Goal: Information Seeking & Learning: Learn about a topic

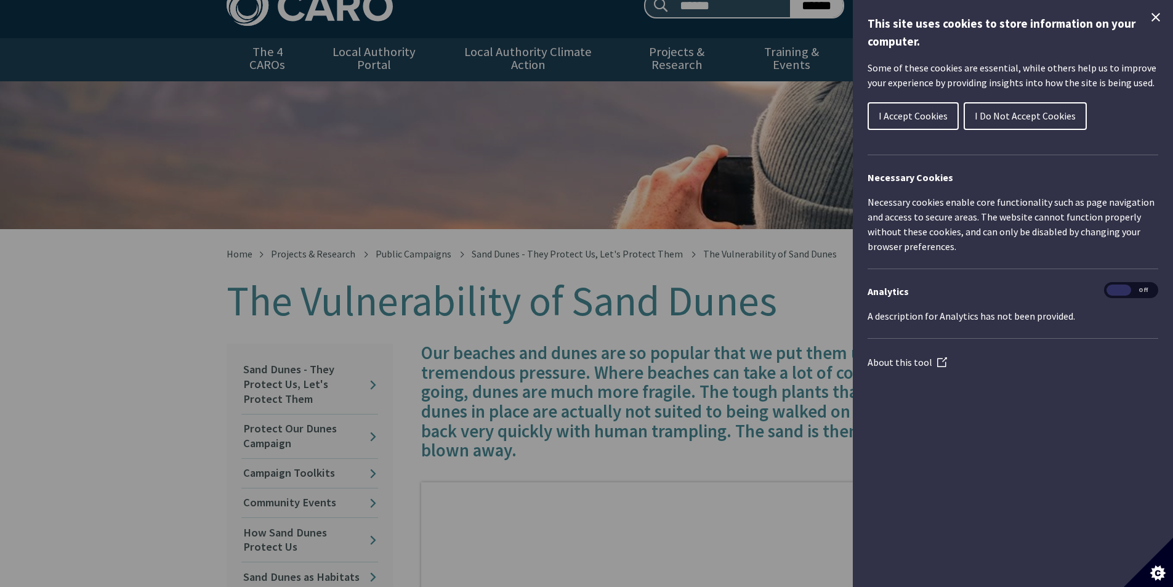
scroll to position [62, 0]
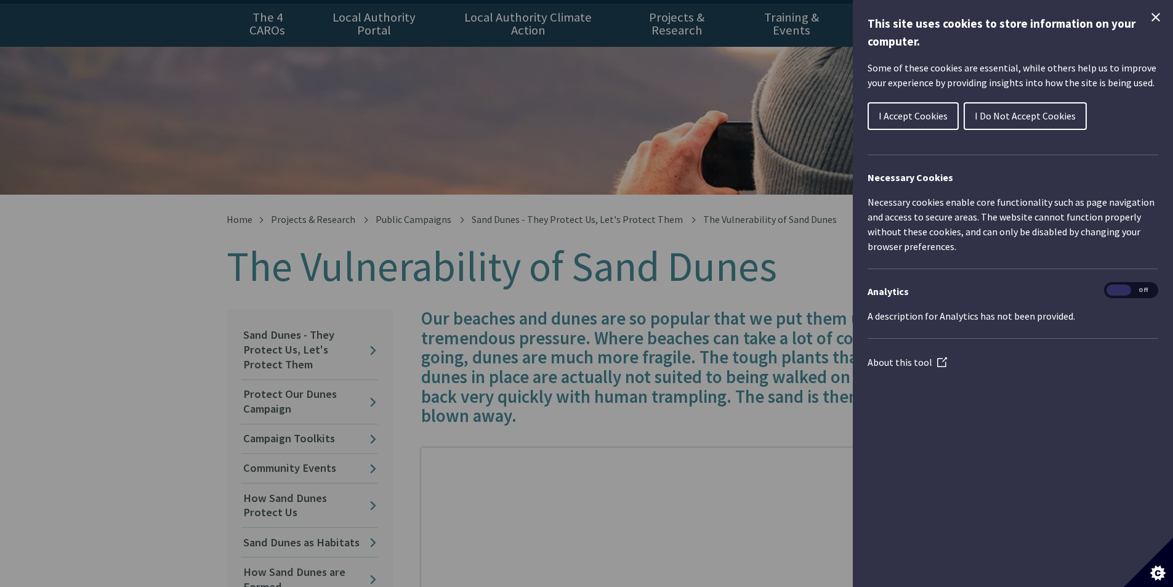
click at [1157, 14] on icon "Close Cookie Control" at bounding box center [1156, 17] width 15 height 15
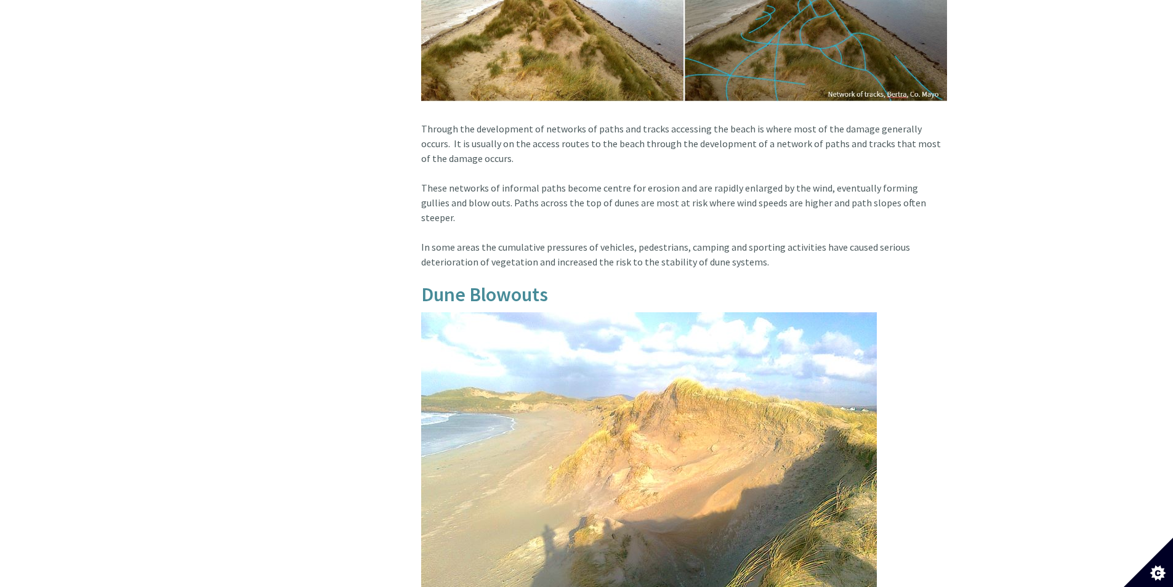
scroll to position [1047, 0]
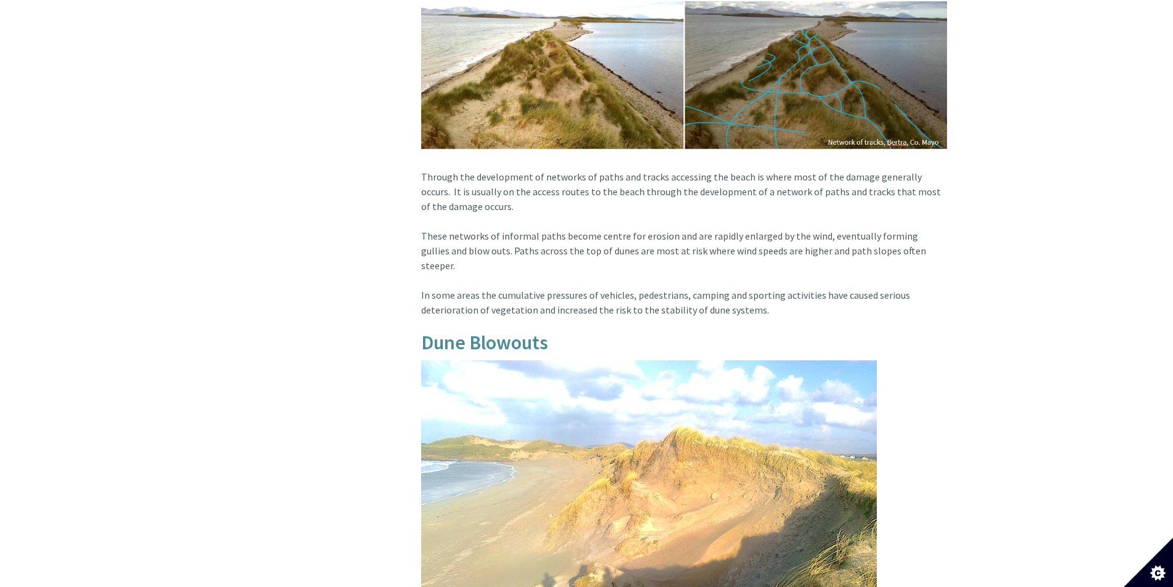
click at [951, 386] on div "Our beaches and dunes are so popular that we put them under tremendous pressure…" at bounding box center [679, 89] width 554 height 1531
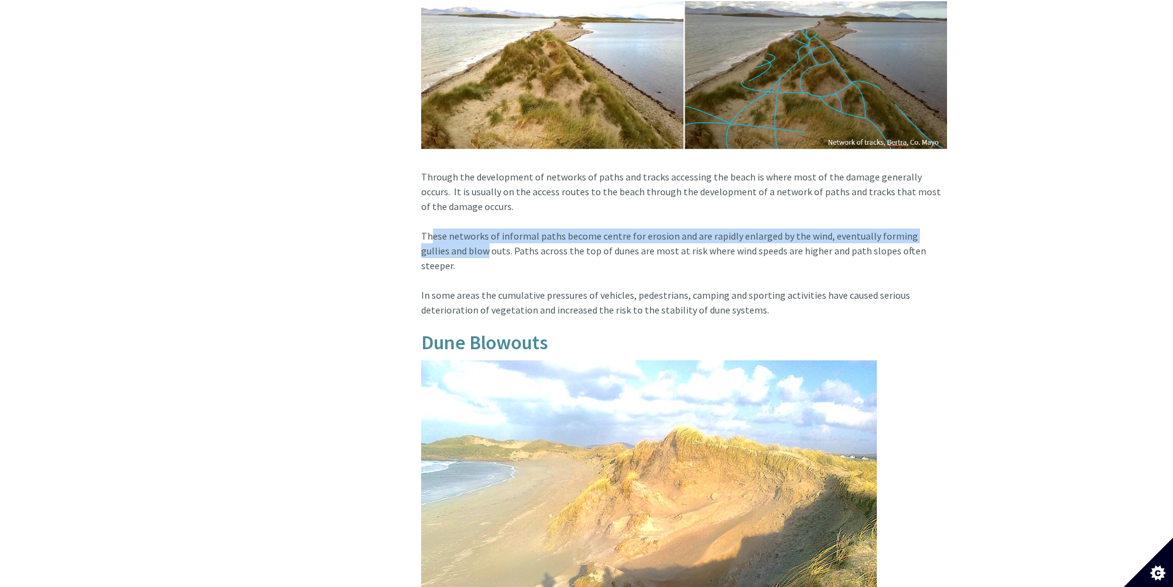
drag, startPoint x: 426, startPoint y: 218, endPoint x: 405, endPoint y: 221, distance: 21.2
click at [450, 234] on article "Our beaches and dunes are so popular that we put them under tremendous pressure…" at bounding box center [679, 89] width 536 height 1531
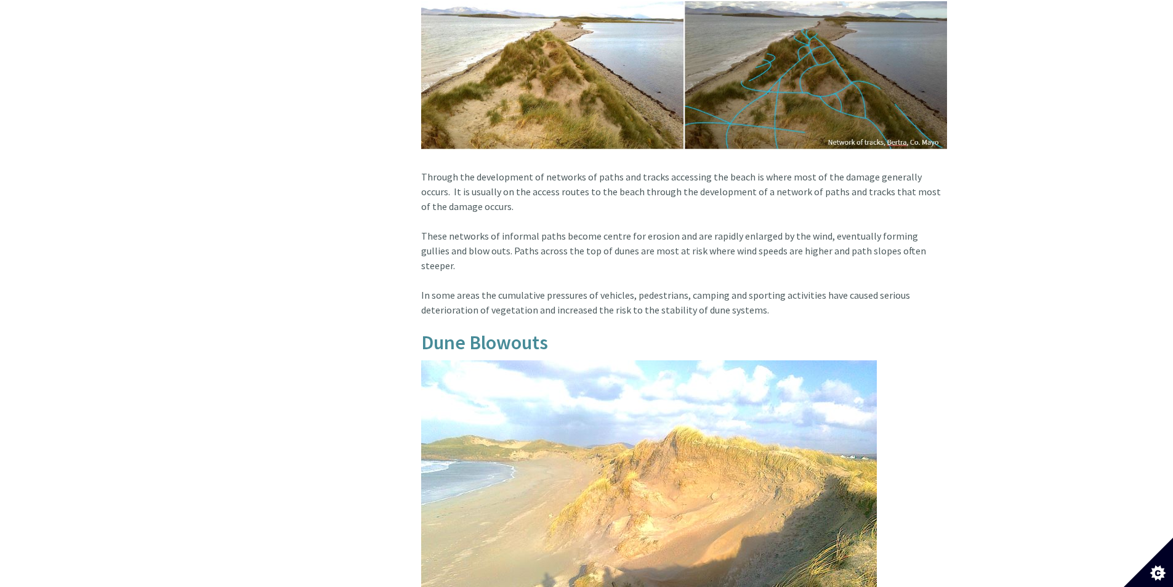
click at [395, 216] on div "In this section Sand Dunes - They Protect Us, Let's Protect Them Protect Our Du…" at bounding box center [309, 89] width 185 height 1531
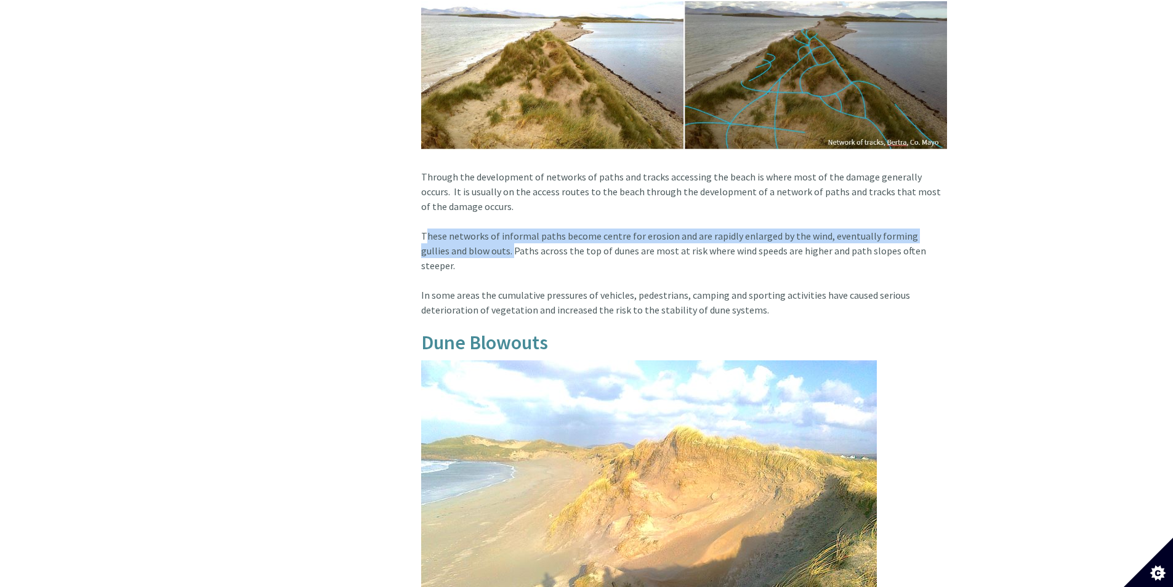
drag, startPoint x: 403, startPoint y: 217, endPoint x: 481, endPoint y: 243, distance: 81.6
click at [481, 243] on div "Our beaches and dunes are so popular that we put them under tremendous pressure…" at bounding box center [679, 89] width 554 height 1531
copy article "These networks of informal paths become centre for erosion and are rapidly enla…"
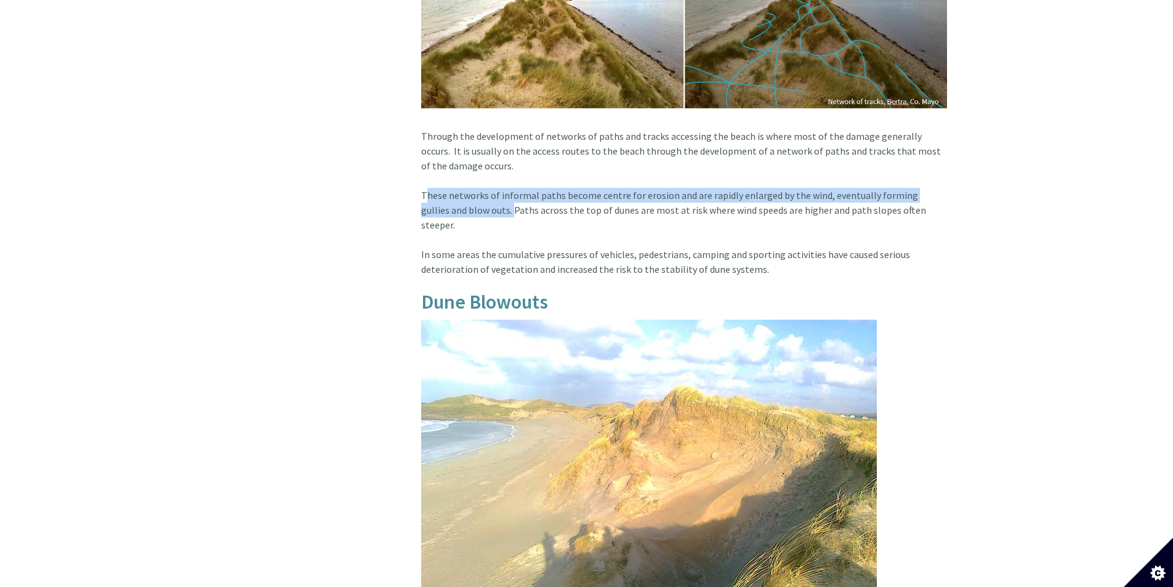
scroll to position [1109, 0]
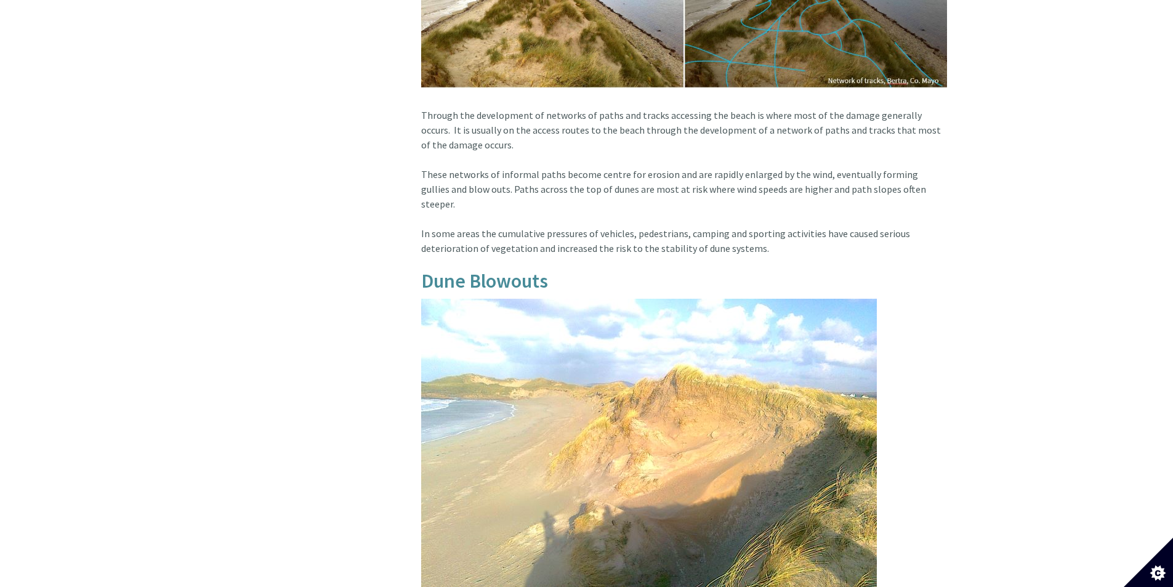
click at [903, 312] on article "Our beaches and dunes are so popular that we put them under tremendous pressure…" at bounding box center [679, 27] width 536 height 1531
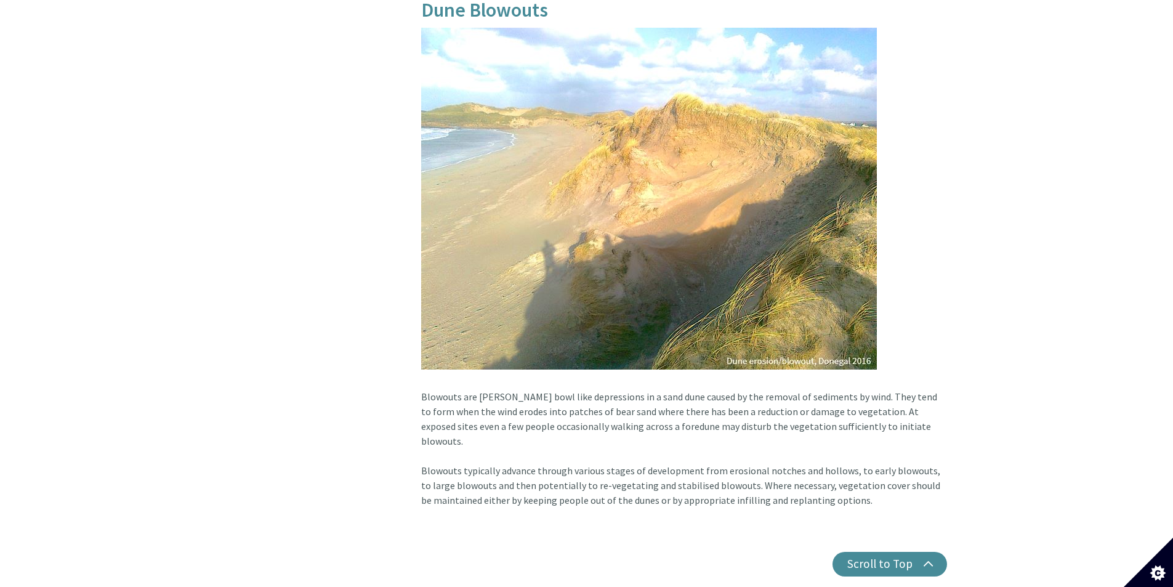
scroll to position [1436, 0]
